Goal: Answer question/provide support

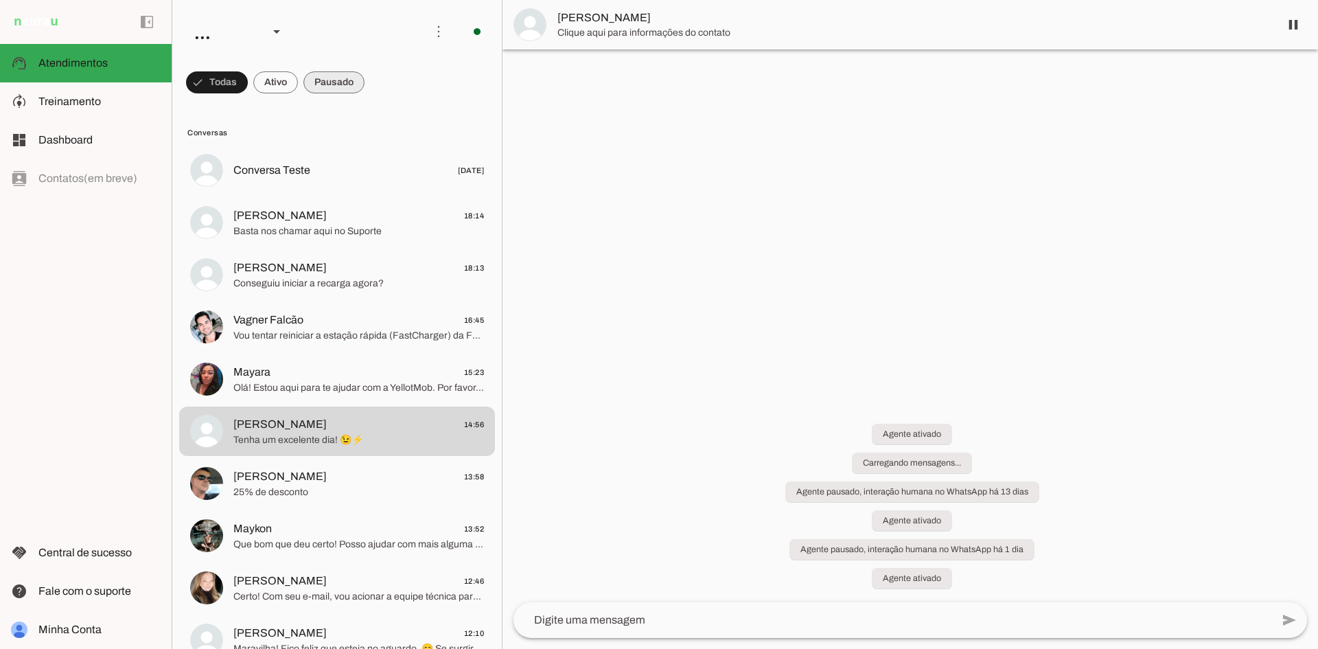
click at [335, 78] on span at bounding box center [333, 82] width 61 height 33
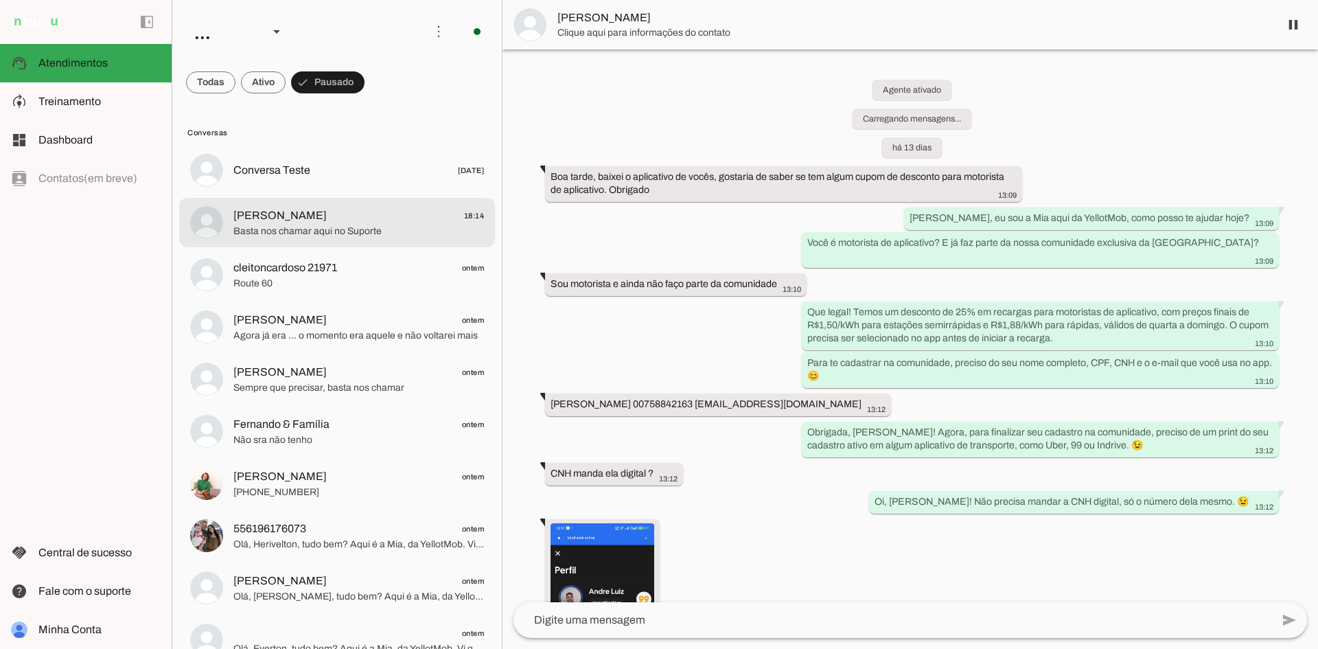
click at [386, 230] on span "Basta nos chamar aqui no Suporte" at bounding box center [358, 232] width 251 height 14
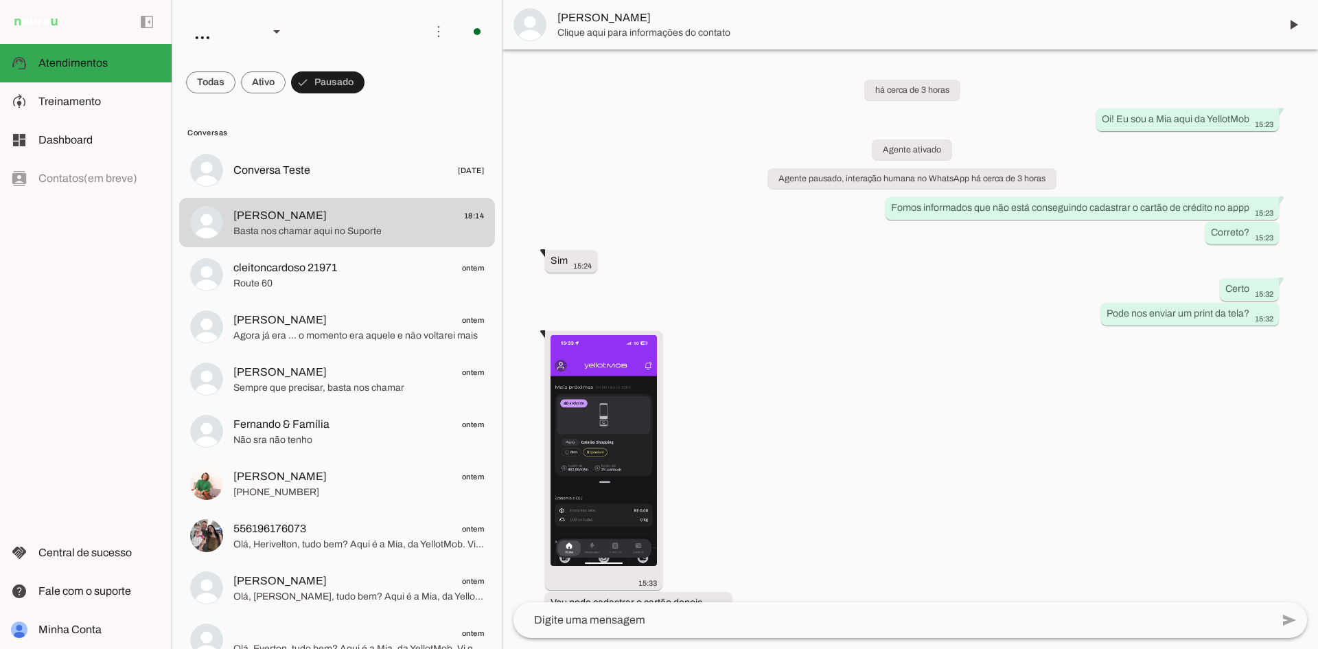
scroll to position [1590, 0]
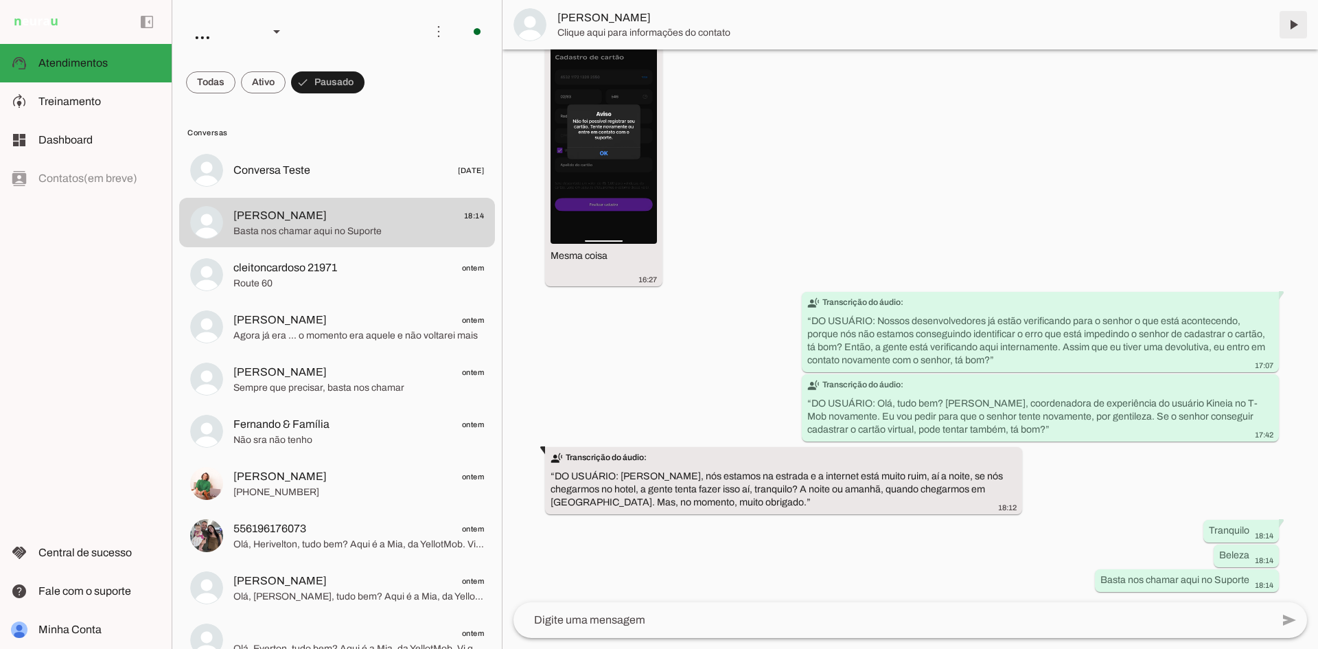
click at [1288, 30] on span at bounding box center [1293, 24] width 33 height 33
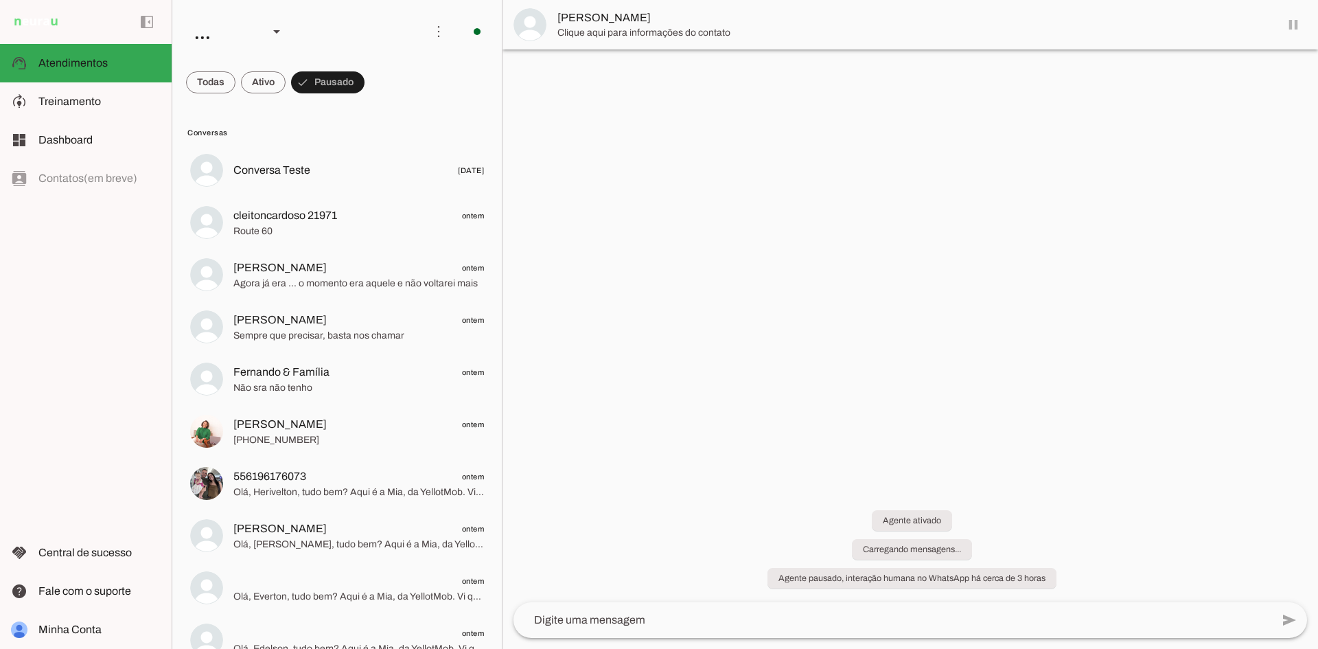
scroll to position [0, 0]
